Goal: Find specific page/section: Find specific page/section

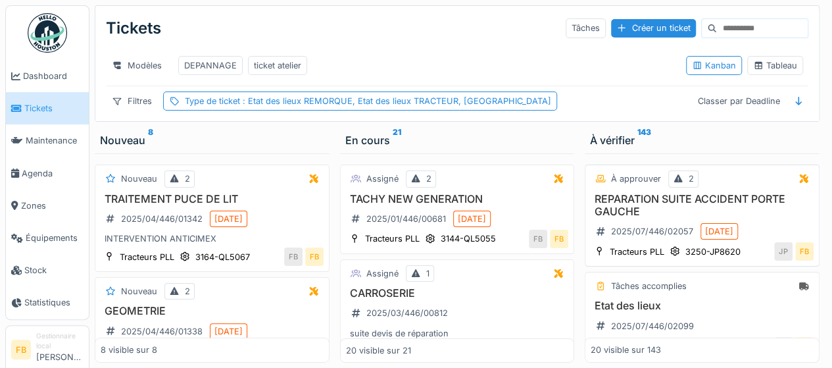
click at [636, 218] on h3 "REPARATION SUITE ACCIDENT PORTE GAUCHE" at bounding box center [702, 205] width 223 height 25
